Goal: Information Seeking & Learning: Learn about a topic

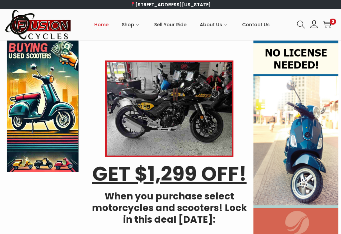
click at [138, 26] on icon "Primary navigation" at bounding box center [138, 25] width 4 height 4
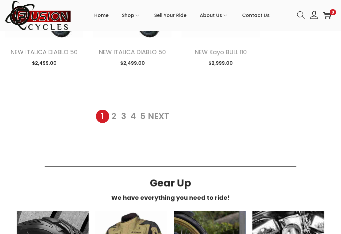
scroll to position [838, 0]
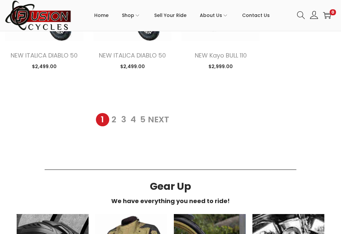
click at [162, 123] on link "Next" at bounding box center [158, 119] width 21 height 9
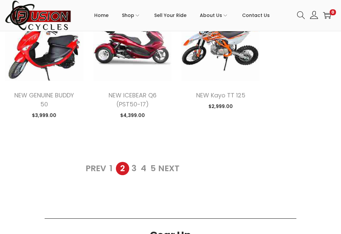
click at [134, 171] on link "3" at bounding box center [134, 169] width 10 height 10
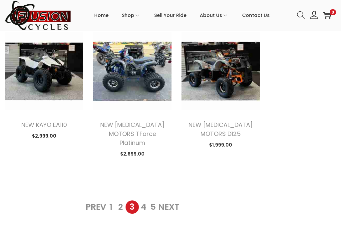
scroll to position [781, 0]
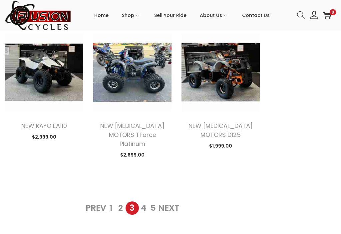
click at [144, 204] on link "4" at bounding box center [144, 209] width 10 height 10
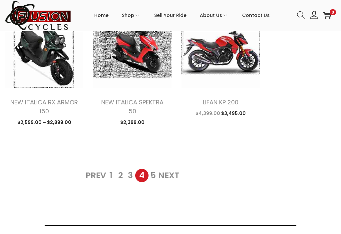
scroll to position [806, 0]
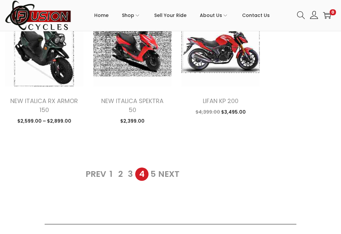
click at [154, 177] on link "5" at bounding box center [154, 175] width 10 height 10
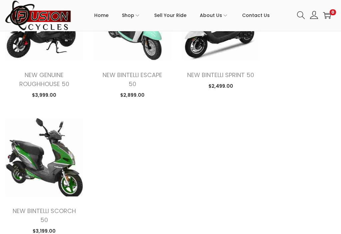
scroll to position [549, 0]
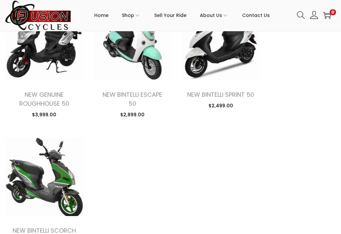
click at [139, 16] on icon "Primary navigation" at bounding box center [138, 16] width 4 height 4
